Goal: Find contact information: Find contact information

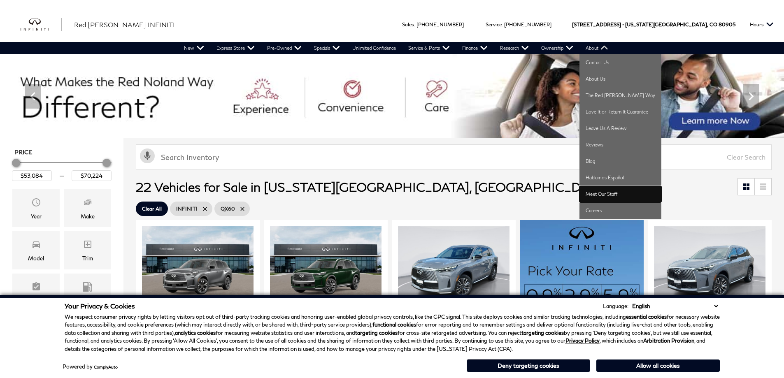
click at [610, 195] on link "Meet Our Staff" at bounding box center [620, 194] width 82 height 16
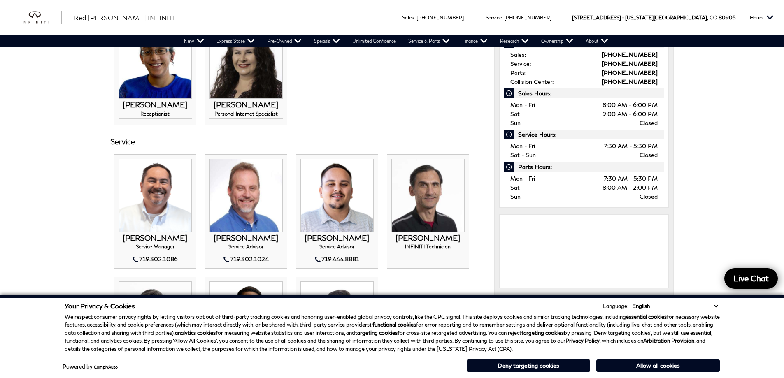
scroll to position [412, 0]
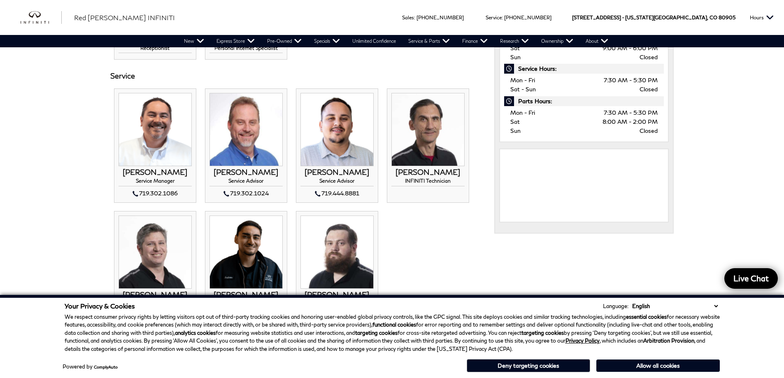
drag, startPoint x: 717, startPoint y: 307, endPoint x: 311, endPoint y: 201, distance: 419.6
click at [717, 307] on select "English Spanish / Español English / United Kingdom Korean / 한국어 Vietnamese / Ti…" at bounding box center [675, 306] width 90 height 8
click at [49, 193] on div "You Are Here: Home > About Us > Meet Our Staff Meet Our Staff Sales THOM BUCKLE…" at bounding box center [392, 172] width 784 height 1072
click at [533, 365] on button "Deny targeting cookies" at bounding box center [528, 365] width 123 height 13
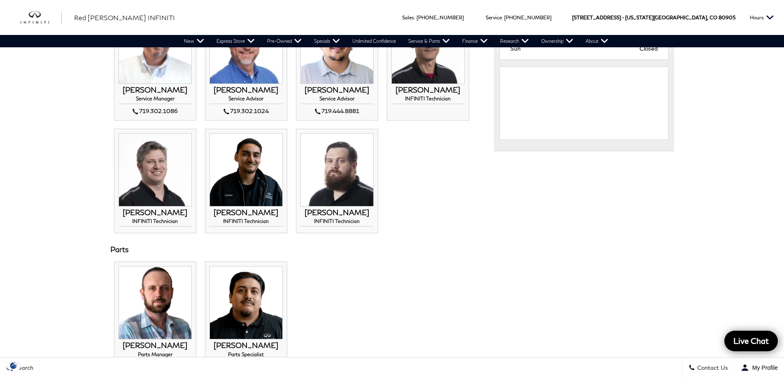
scroll to position [742, 0]
